Goal: Task Accomplishment & Management: Manage account settings

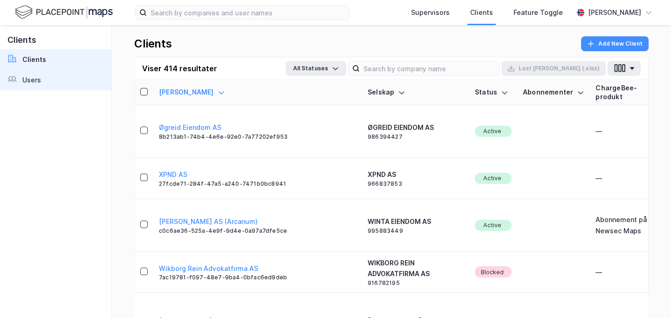
click at [33, 74] on link "Users" at bounding box center [55, 80] width 111 height 21
click at [23, 91] on div "Clients Clients Users" at bounding box center [56, 171] width 112 height 293
click at [38, 78] on div "Users" at bounding box center [31, 80] width 19 height 11
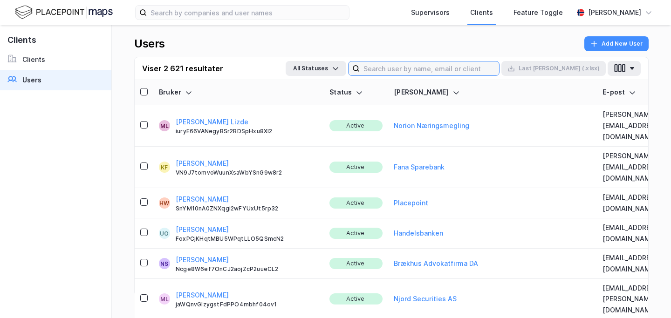
click at [485, 64] on input at bounding box center [429, 69] width 139 height 14
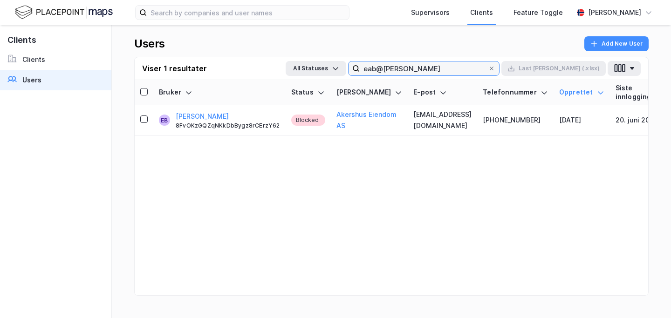
type input "eab@[PERSON_NAME]"
